Goal: Information Seeking & Learning: Learn about a topic

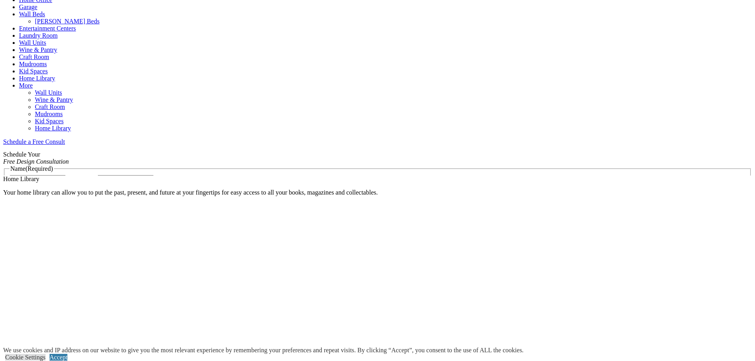
scroll to position [396, 0]
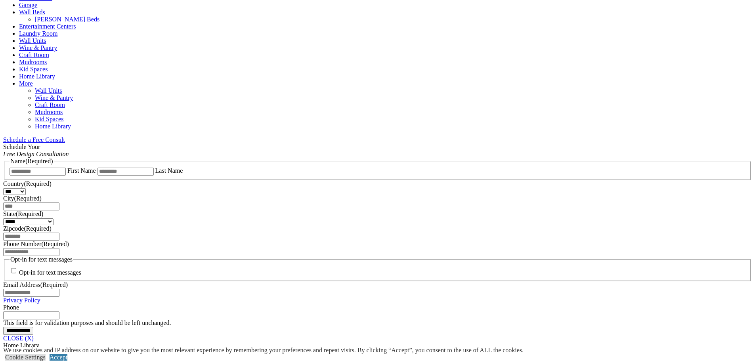
click at [46, 37] on link "Wall Units" at bounding box center [32, 40] width 27 height 7
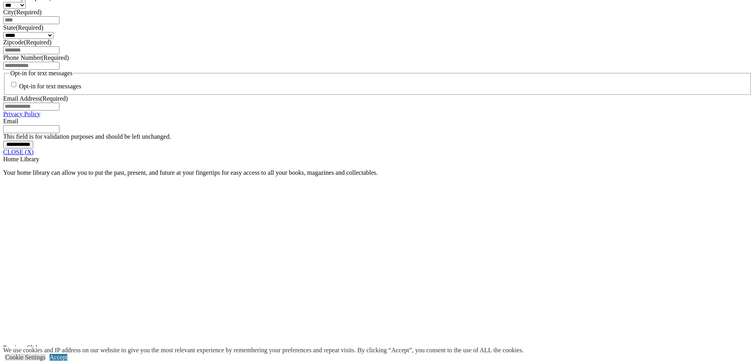
scroll to position [595, 0]
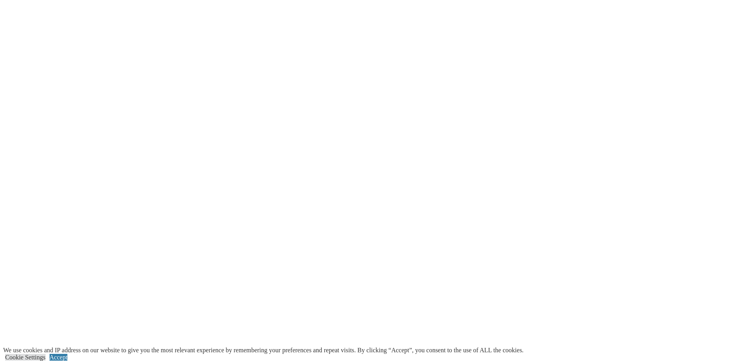
scroll to position [1546, 0]
